Goal: Task Accomplishment & Management: Complete application form

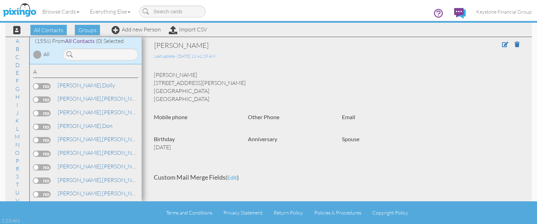
click at [503, 95] on div "[PERSON_NAME] [STREET_ADDRESS][PERSON_NAME] [GEOGRAPHIC_DATA], [GEOGRAPHIC_DATA…" at bounding box center [337, 87] width 376 height 32
drag, startPoint x: 85, startPoint y: 50, endPoint x: 85, endPoint y: 54, distance: 4.2
click at [85, 50] on input at bounding box center [100, 55] width 75 height 12
type input "[PERSON_NAME]"
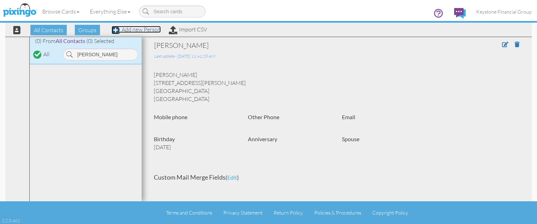
click at [138, 30] on link "Add new Person" at bounding box center [136, 29] width 49 height 7
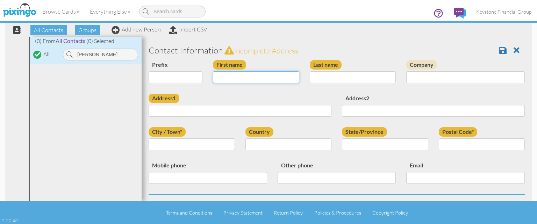
click at [226, 77] on input "First name" at bounding box center [256, 77] width 86 height 12
click at [227, 78] on input "Danyela" at bounding box center [256, 77] width 86 height 12
type input "[PERSON_NAME]"
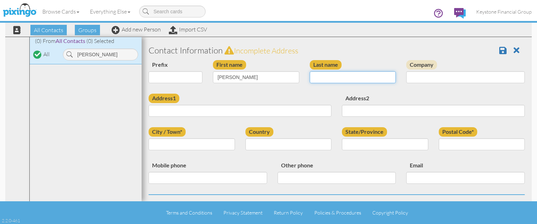
click at [329, 77] on input "Last name" at bounding box center [353, 77] width 86 height 12
type input "[PERSON_NAME]"
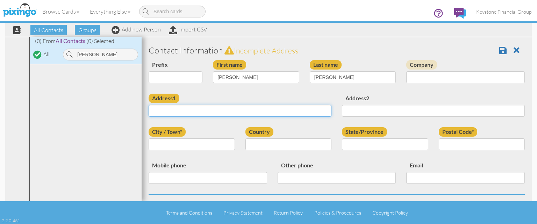
click at [236, 106] on input "Address1" at bounding box center [240, 111] width 183 height 12
paste input "475 [PERSON_NAME] Dr"
type input "475 [PERSON_NAME] Dr"
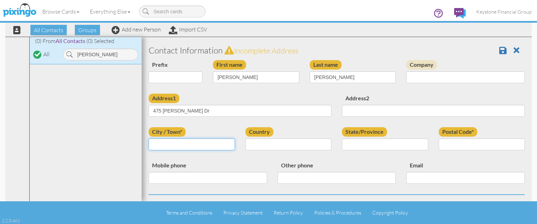
click at [173, 145] on input "City / Town*" at bounding box center [192, 144] width 86 height 12
type input "[GEOGRAPHIC_DATA]"
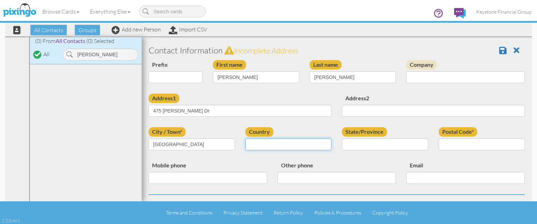
select select "object:4972"
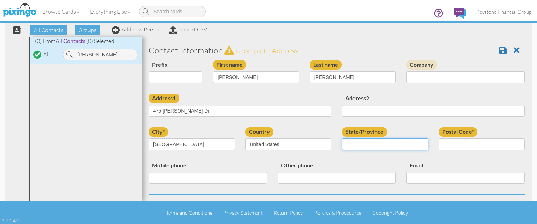
select select "object:5260"
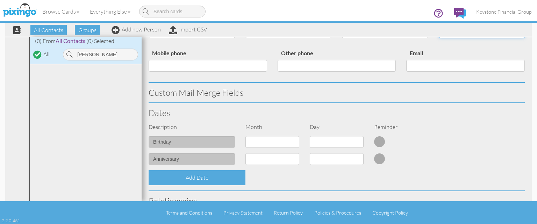
scroll to position [161, 0]
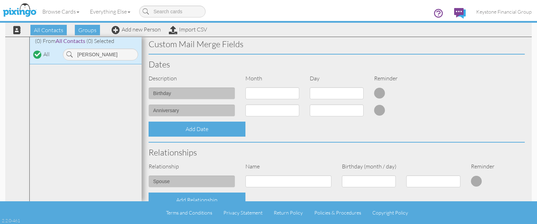
type input "43082"
select select "object:4968"
click option "9 - Sep" at bounding box center [0, 0] width 0 height 0
select select "number:26"
click option "26" at bounding box center [0, 0] width 0 height 0
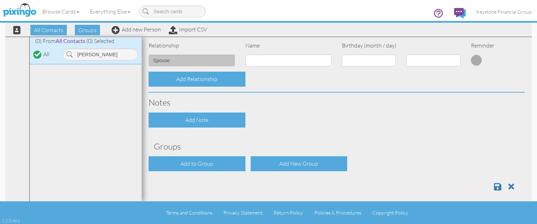
scroll to position [287, 0]
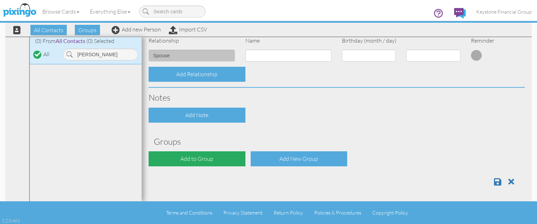
click at [209, 161] on div "Add to Group" at bounding box center [197, 158] width 97 height 15
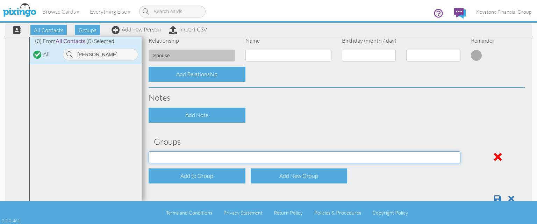
select select "object:5302"
click option "[PERSON_NAME] Front End Clients" at bounding box center [0, 0] width 0 height 0
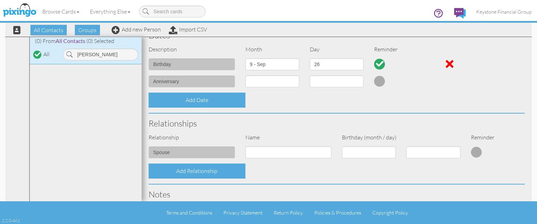
scroll to position [0, 0]
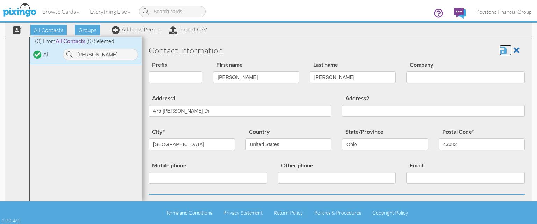
click at [503, 52] on span at bounding box center [502, 50] width 7 height 8
